Goal: Task Accomplishment & Management: Manage account settings

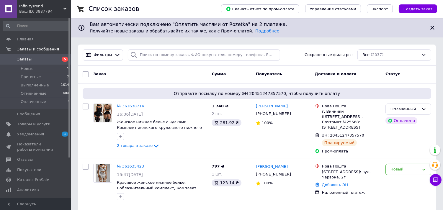
click at [49, 60] on span "Заказы" at bounding box center [36, 59] width 38 height 5
click at [33, 125] on span "Товары и услуги" at bounding box center [33, 124] width 33 height 5
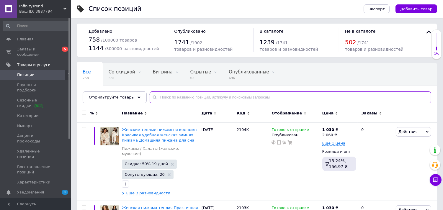
click at [158, 99] on input "text" at bounding box center [291, 98] width 282 height 12
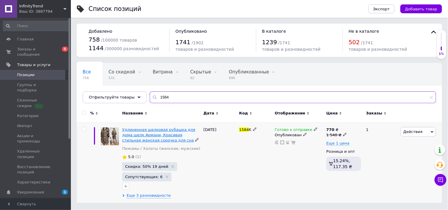
type input "1584"
click at [139, 134] on span "Удлиненная шелковая рубашка для дома шелк Армани, Красивая стильная женская сор…" at bounding box center [158, 135] width 73 height 15
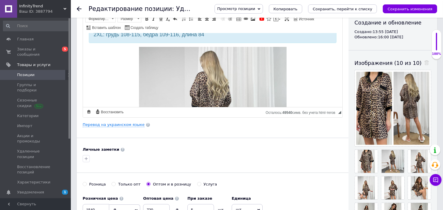
scroll to position [267, 0]
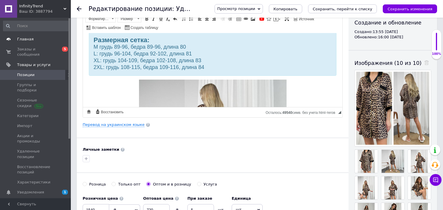
click at [25, 39] on span "Главная" at bounding box center [25, 39] width 17 height 5
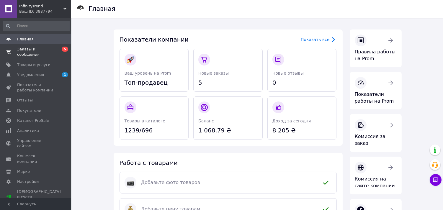
click at [37, 48] on span "Заказы и сообщения" at bounding box center [36, 52] width 38 height 11
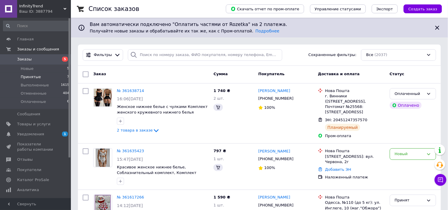
click at [33, 76] on span "Принятые" at bounding box center [31, 76] width 20 height 5
